Goal: Task Accomplishment & Management: Complete application form

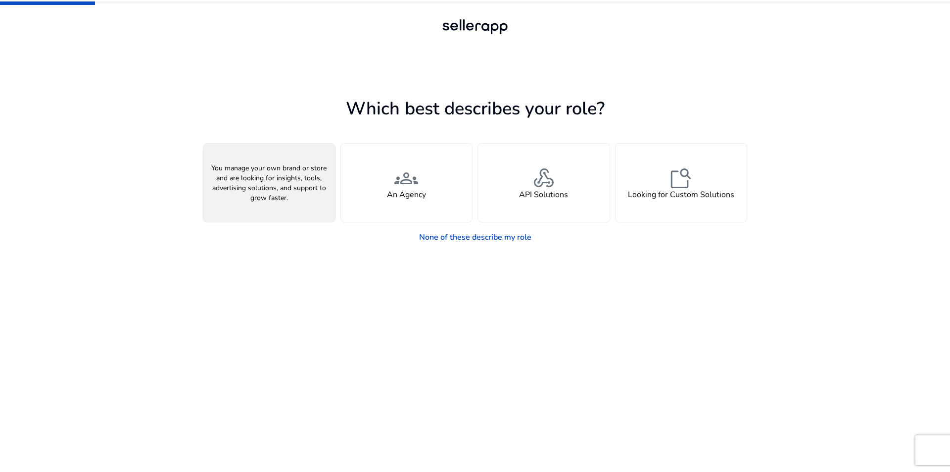
click at [274, 185] on span "person" at bounding box center [269, 178] width 24 height 24
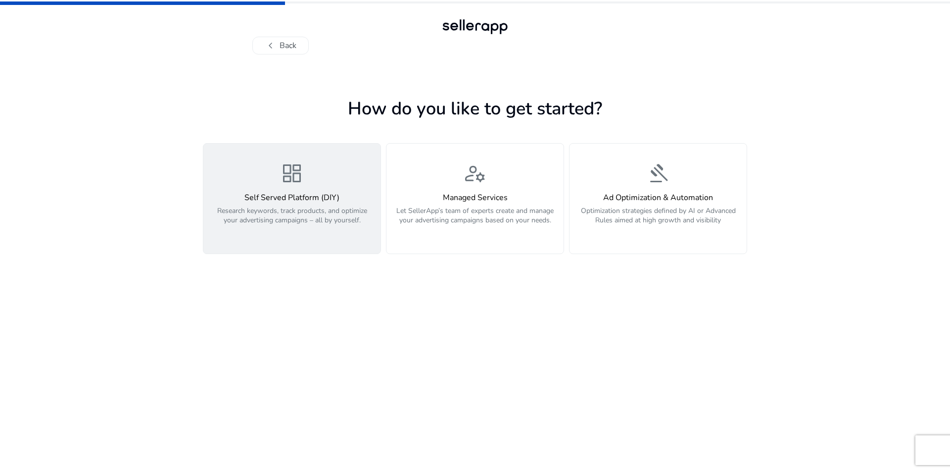
click at [295, 215] on p "Research keywords, track products, and optimize your advertising campaigns – al…" at bounding box center [291, 221] width 165 height 30
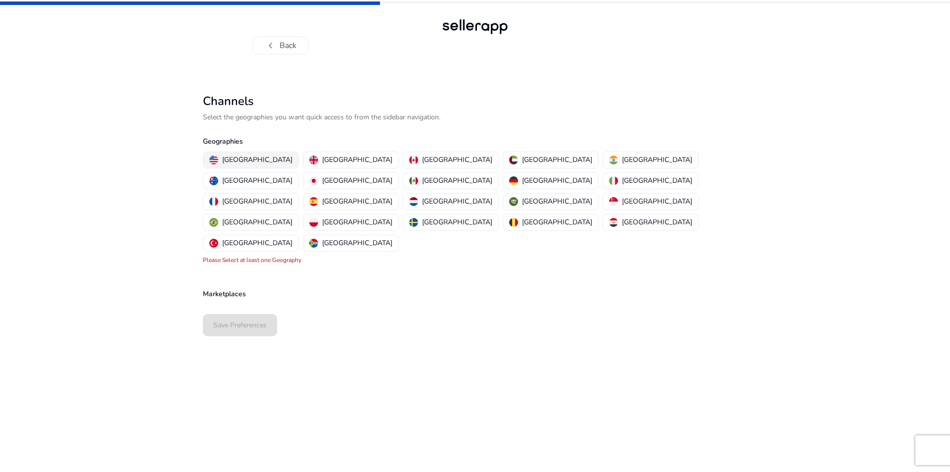
click at [250, 166] on button "[GEOGRAPHIC_DATA]" at bounding box center [250, 160] width 95 height 16
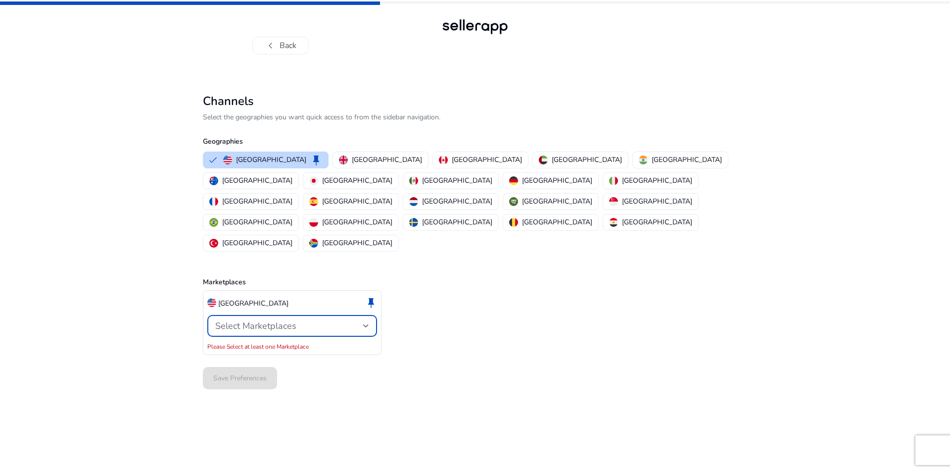
click at [346, 320] on div "Select Marketplaces" at bounding box center [289, 325] width 148 height 11
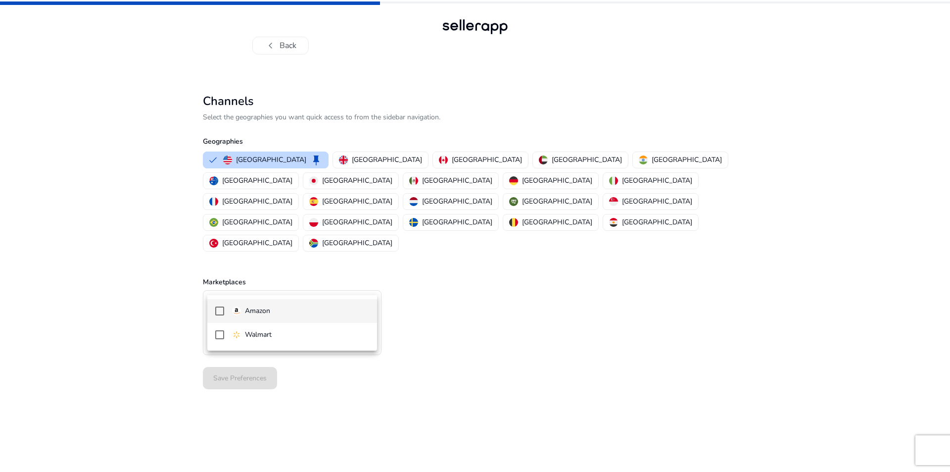
click at [272, 310] on span "Amazon" at bounding box center [300, 310] width 137 height 11
click at [441, 325] on div at bounding box center [475, 236] width 950 height 472
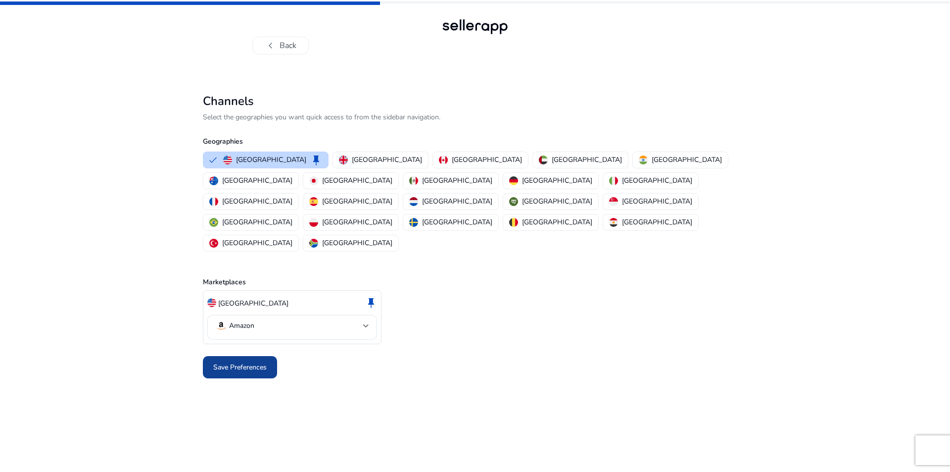
click at [227, 362] on span "Save Preferences" at bounding box center [239, 367] width 53 height 10
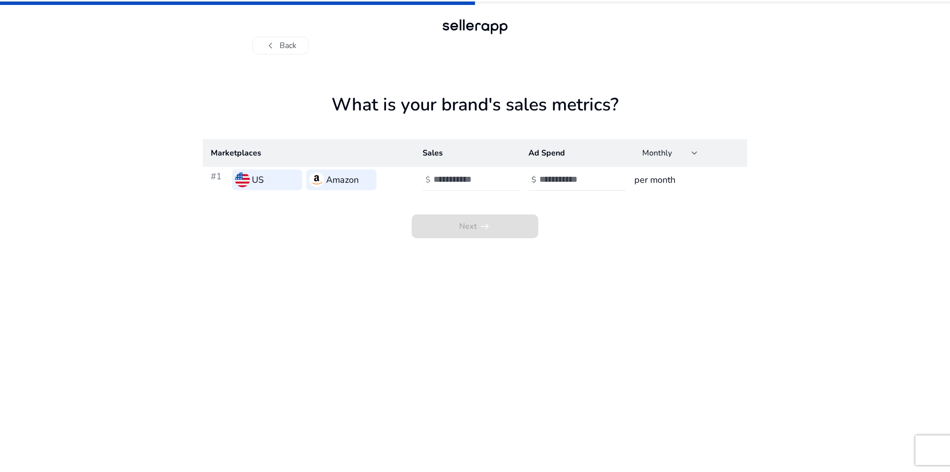
click at [460, 173] on div at bounding box center [478, 180] width 89 height 22
click at [495, 175] on input "*" at bounding box center [467, 179] width 67 height 11
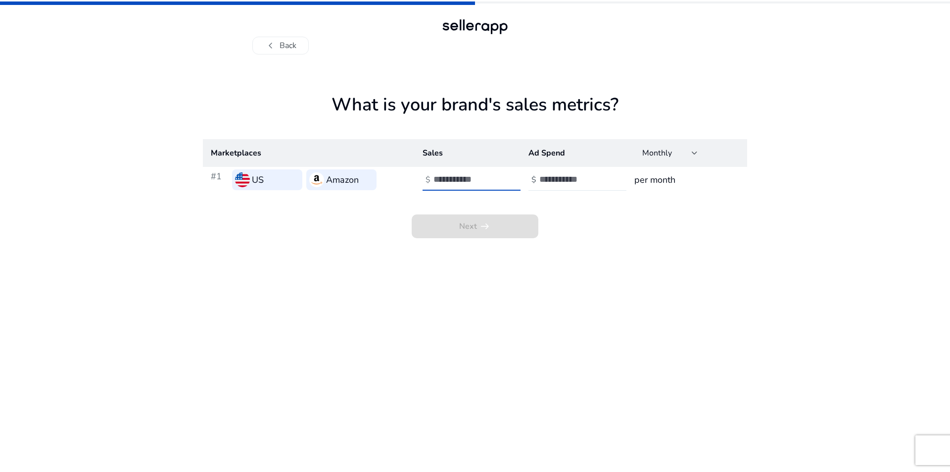
click at [494, 177] on input "*" at bounding box center [467, 179] width 67 height 11
type input "*"
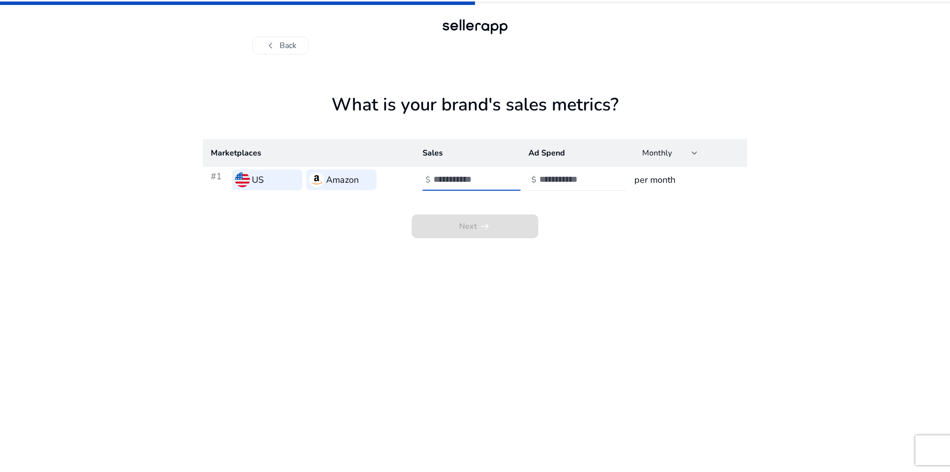
click at [495, 178] on input "*" at bounding box center [467, 179] width 67 height 11
click at [565, 181] on input "number" at bounding box center [573, 179] width 67 height 11
click at [599, 176] on input "*" at bounding box center [573, 179] width 67 height 11
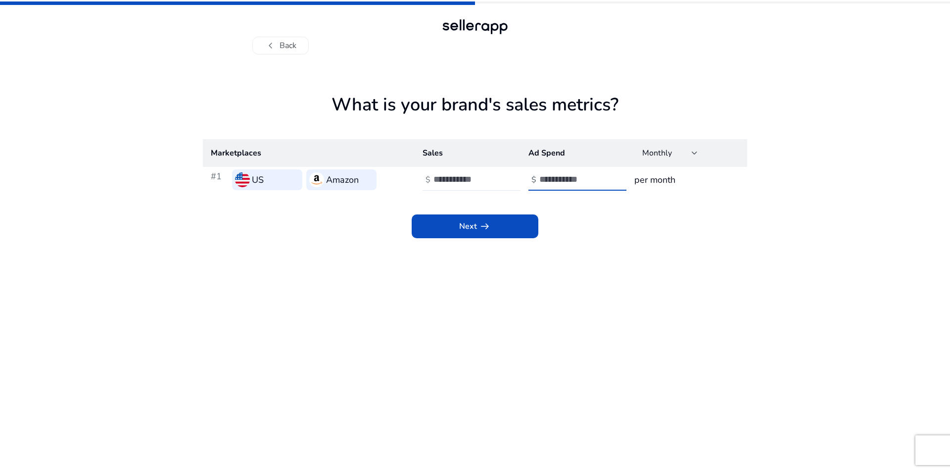
click at [599, 176] on input "*" at bounding box center [573, 179] width 67 height 11
click at [660, 179] on h3 "per month" at bounding box center [687, 180] width 105 height 14
click at [601, 175] on input "*" at bounding box center [573, 179] width 67 height 11
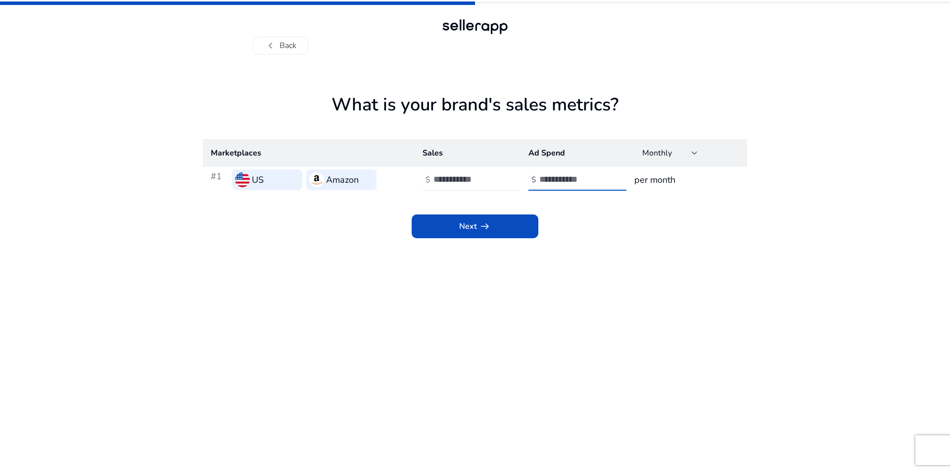
click at [601, 175] on input "*" at bounding box center [573, 179] width 67 height 11
click at [601, 183] on input "*" at bounding box center [573, 179] width 67 height 11
type input "*"
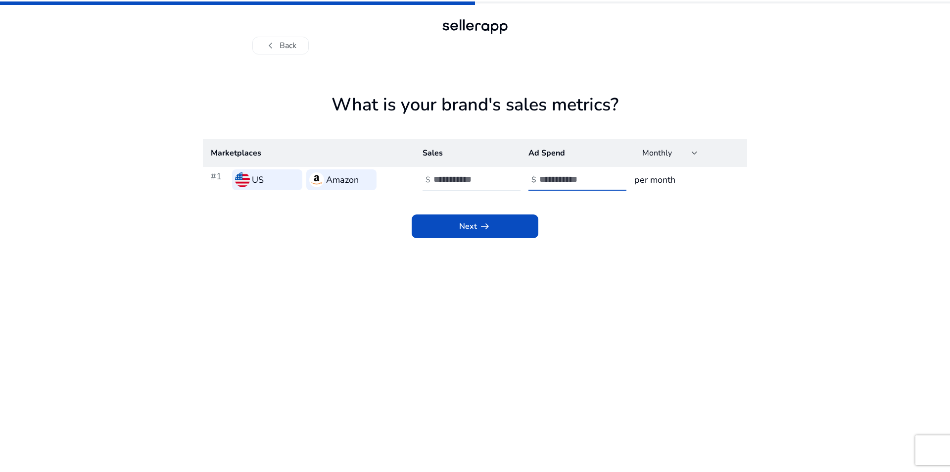
click at [601, 183] on input "*" at bounding box center [573, 179] width 67 height 11
click at [475, 225] on span "Next arrow_right_alt" at bounding box center [475, 226] width 32 height 12
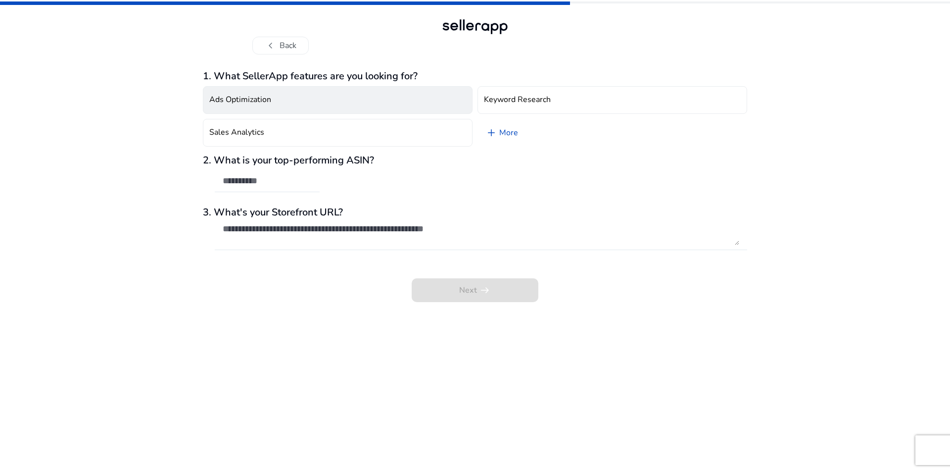
click at [320, 97] on button "Ads Optimization" at bounding box center [338, 100] width 270 height 28
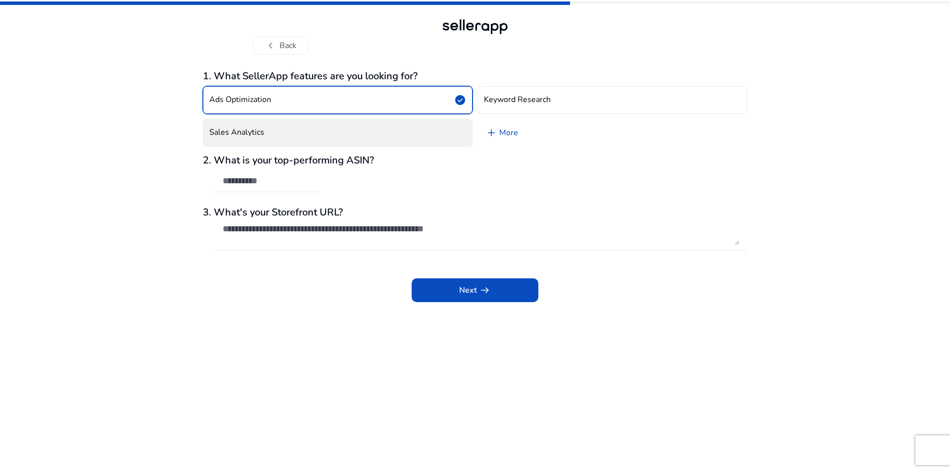
click at [318, 138] on button "Sales Analytics" at bounding box center [338, 133] width 270 height 28
click at [329, 174] on div "2. What is your top-performing ASIN?" at bounding box center [475, 178] width 544 height 48
click at [322, 219] on div at bounding box center [481, 234] width 517 height 32
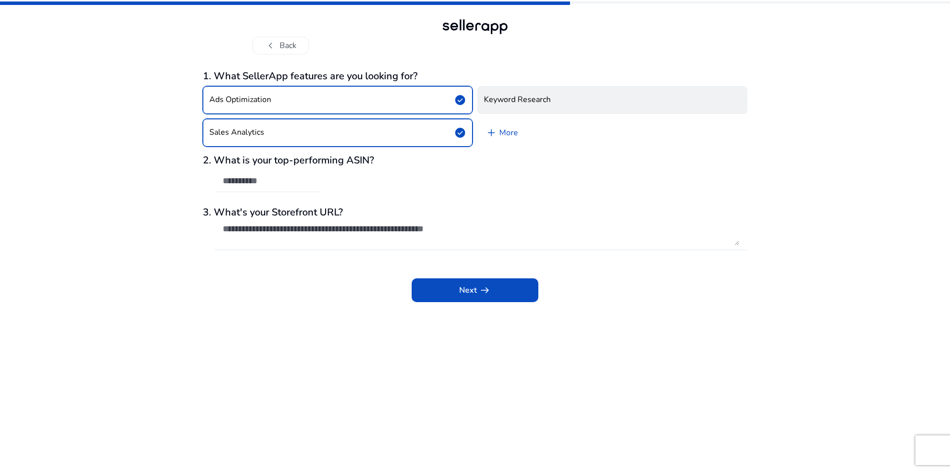
click at [516, 95] on h4 "Keyword Research" at bounding box center [517, 99] width 67 height 9
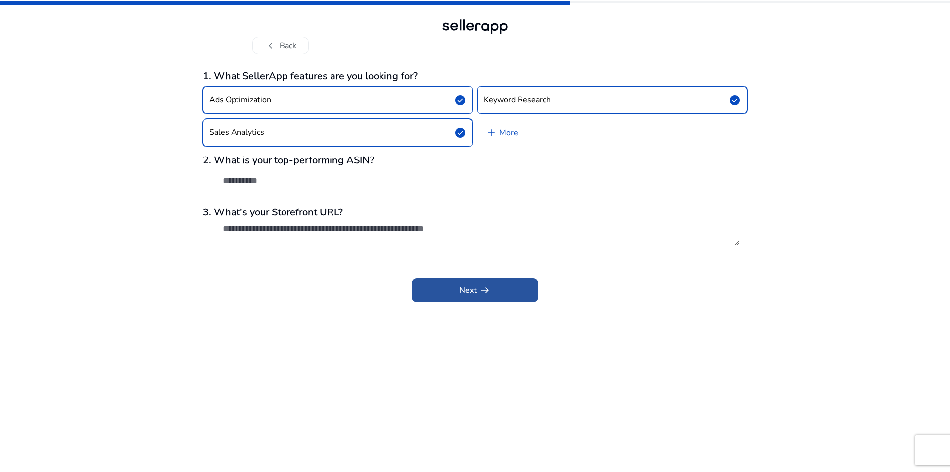
click at [489, 288] on span "arrow_right_alt" at bounding box center [485, 290] width 12 height 12
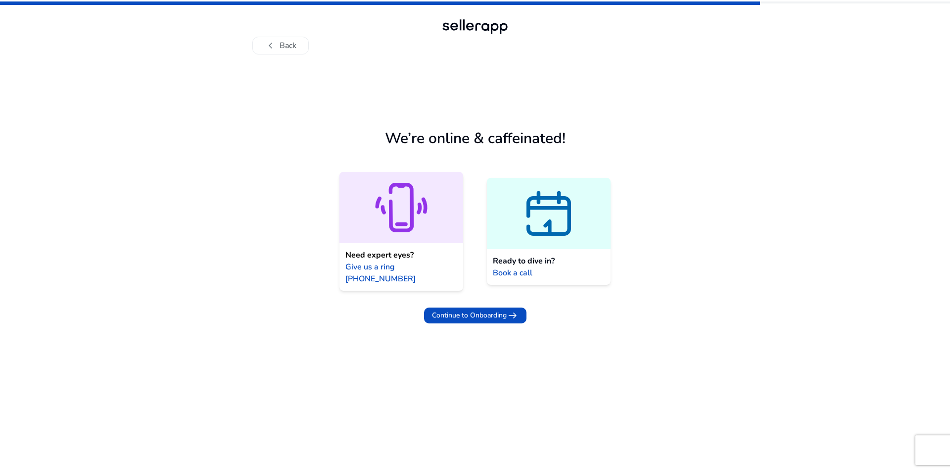
click at [510, 238] on div at bounding box center [549, 213] width 124 height 71
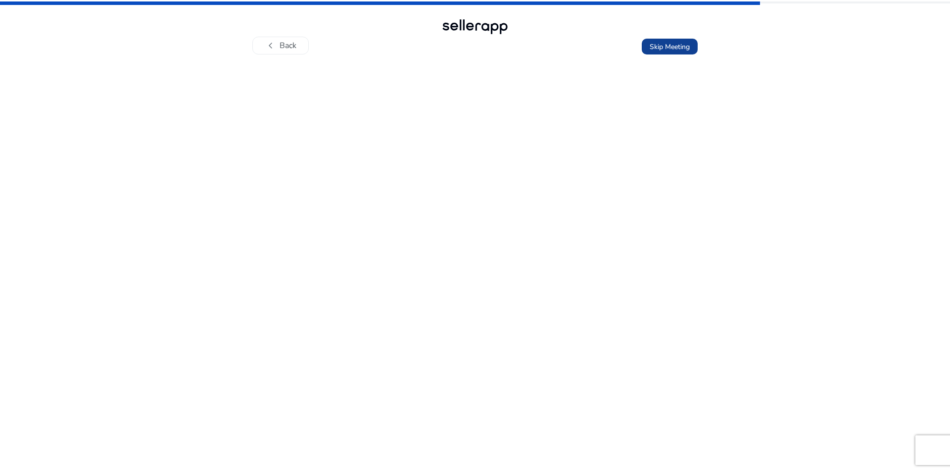
click at [672, 47] on span "Skip Meeting" at bounding box center [670, 47] width 40 height 10
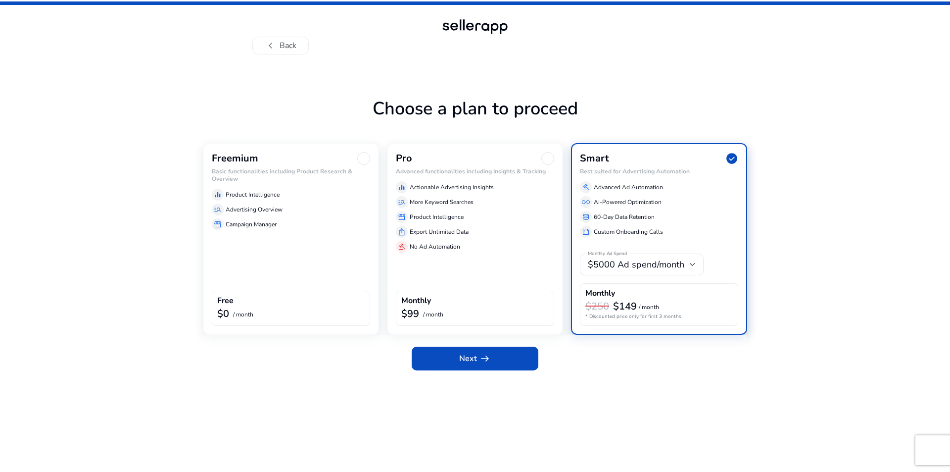
click at [302, 221] on div "storefront Campaign Manager" at bounding box center [291, 224] width 158 height 12
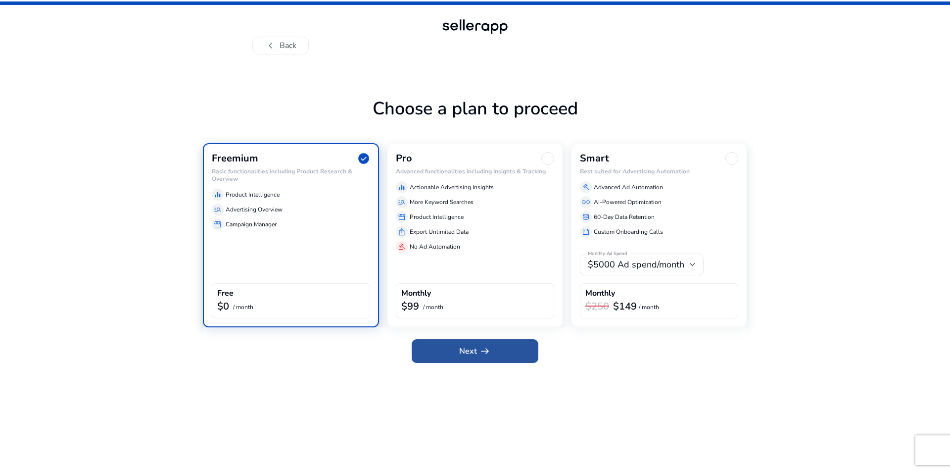
click at [476, 345] on span "Next arrow_right_alt" at bounding box center [475, 351] width 32 height 12
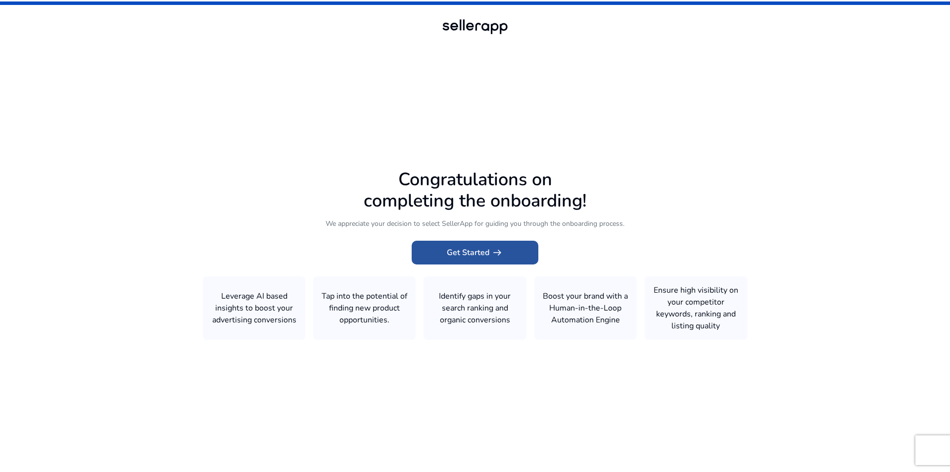
click at [500, 249] on span "arrow_right_alt" at bounding box center [498, 253] width 12 height 12
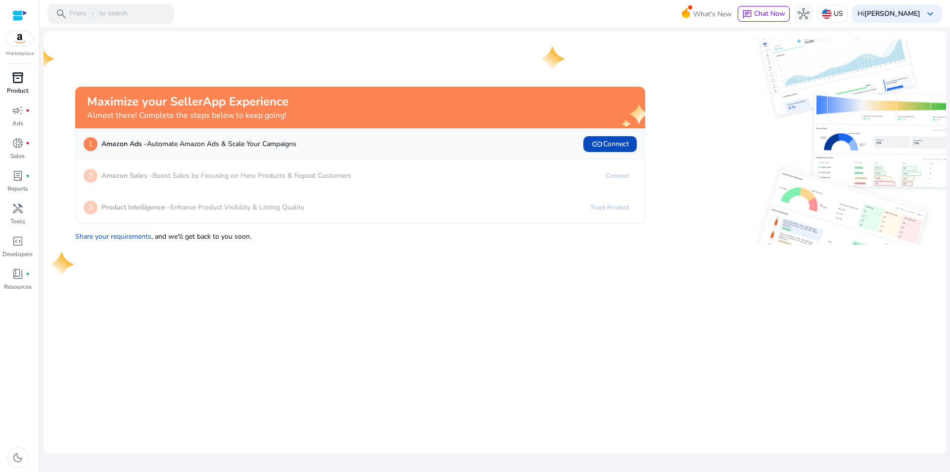
click at [13, 84] on span "inventory_2" at bounding box center [18, 78] width 12 height 12
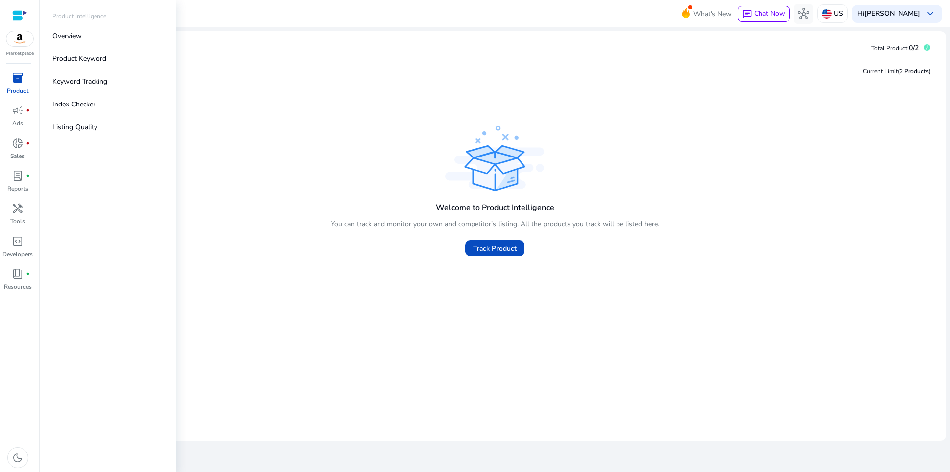
click at [13, 84] on span "inventory_2" at bounding box center [18, 78] width 12 height 12
click at [18, 118] on div "campaign fiber_manual_record" at bounding box center [18, 110] width 28 height 16
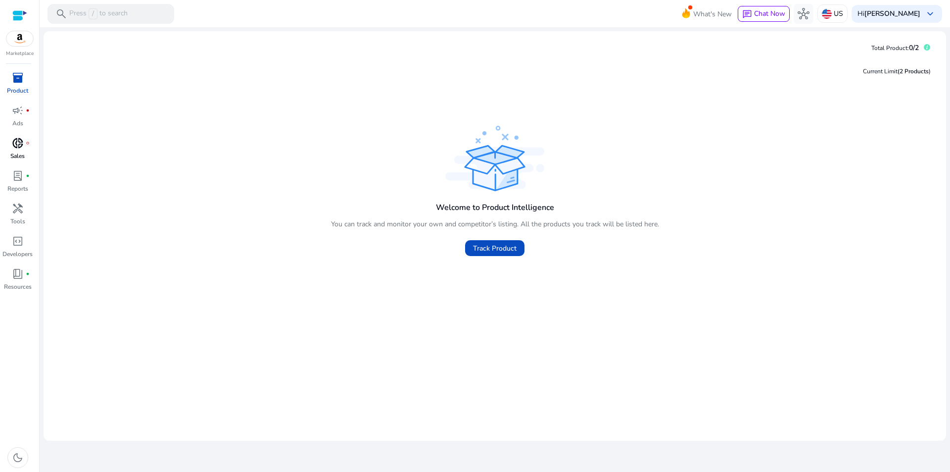
click at [17, 148] on span "donut_small" at bounding box center [18, 143] width 12 height 12
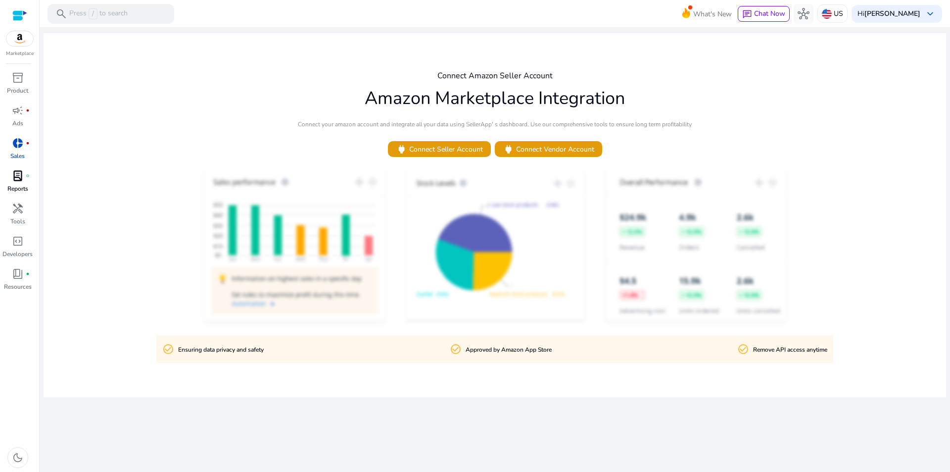
click at [17, 175] on span "lab_profile" at bounding box center [18, 176] width 12 height 12
click at [8, 135] on link "campaign fiber_manual_record Ads" at bounding box center [17, 118] width 35 height 33
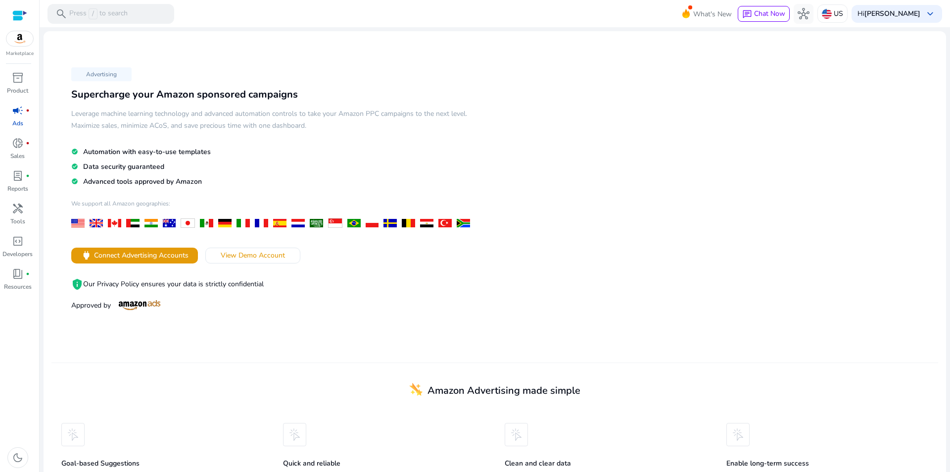
click at [15, 114] on span "campaign" at bounding box center [18, 110] width 12 height 12
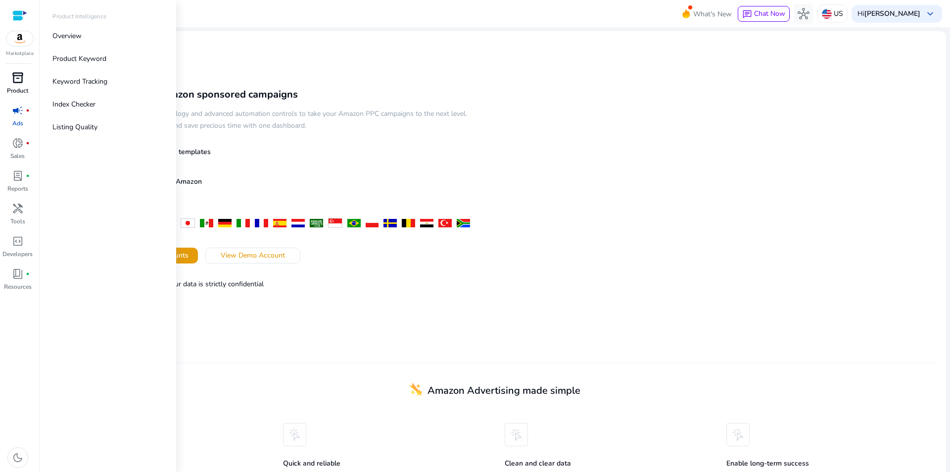
click at [15, 88] on p "Product" at bounding box center [17, 90] width 21 height 9
